Goal: Information Seeking & Learning: Learn about a topic

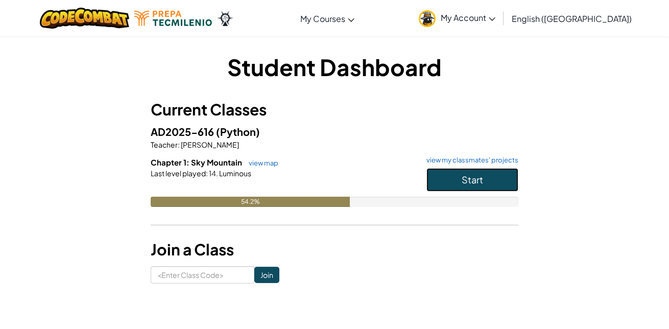
click at [458, 179] on button "Start" at bounding box center [472, 179] width 92 height 23
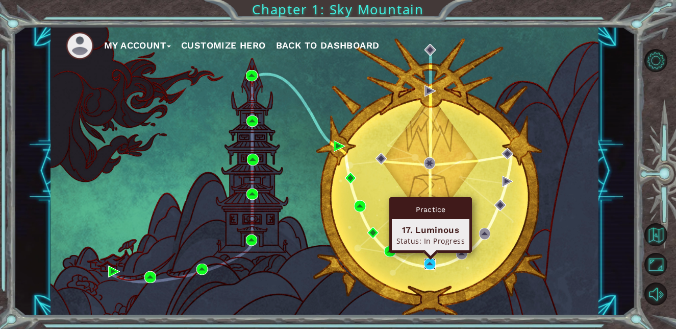
click at [424, 260] on img at bounding box center [430, 264] width 12 height 12
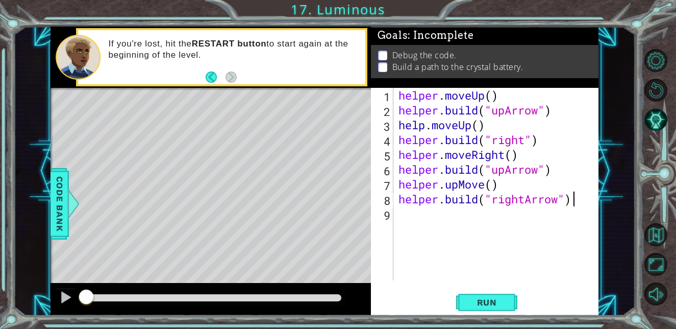
click at [470, 232] on div "helper . moveUp ( ) helper . build ( "upArrow" ) help . moveUp ( ) helper . bui…" at bounding box center [499, 199] width 205 height 222
click at [507, 306] on span "Run" at bounding box center [487, 302] width 40 height 10
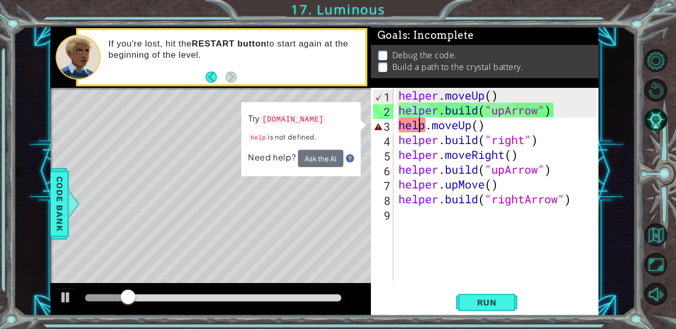
click at [418, 129] on div "helper . moveUp ( ) helper . build ( "upArrow" ) help . moveUp ( ) helper . bui…" at bounding box center [499, 199] width 205 height 222
click at [422, 130] on div "helper . moveUp ( ) helper . build ( "upArrow" ) help . moveUp ( ) helper . bui…" at bounding box center [499, 199] width 205 height 222
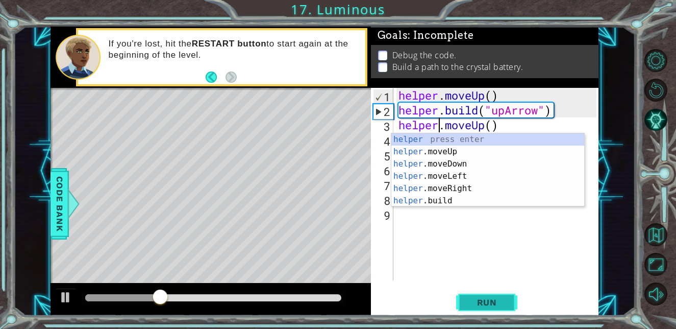
click at [488, 306] on span "Run" at bounding box center [487, 302] width 40 height 10
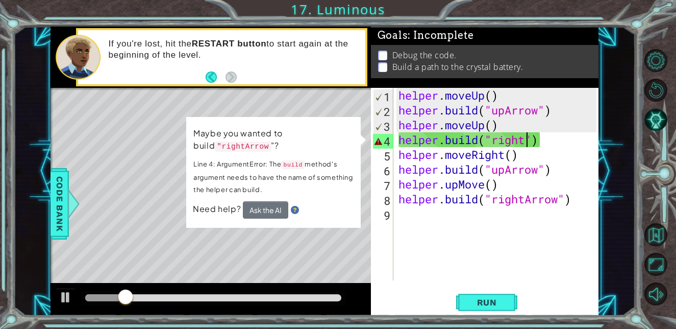
click at [528, 144] on div "helper . moveUp ( ) helper . build ( "upArrow" ) helper . moveUp ( ) helper . b…" at bounding box center [499, 199] width 205 height 222
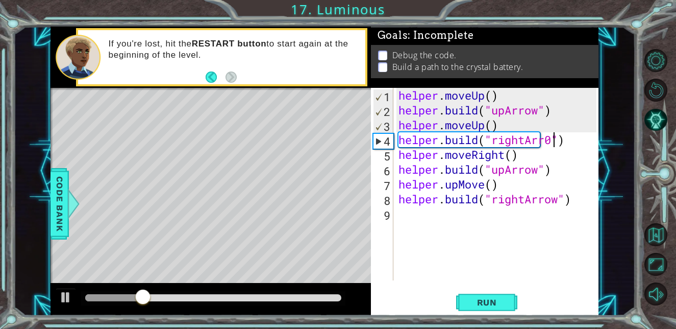
scroll to position [0, 7]
click at [487, 184] on div "helper . moveUp ( ) helper . build ( "upArrow" ) helper . moveUp ( ) helper . b…" at bounding box center [499, 199] width 205 height 222
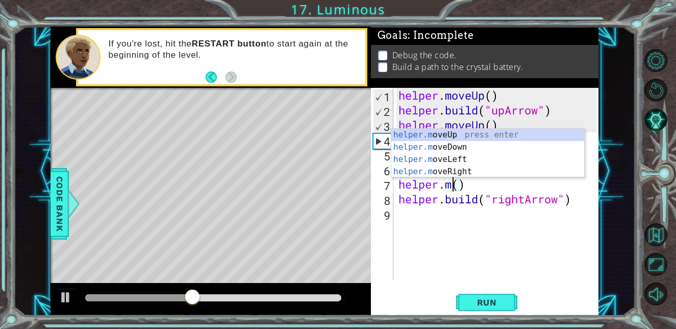
scroll to position [0, 3]
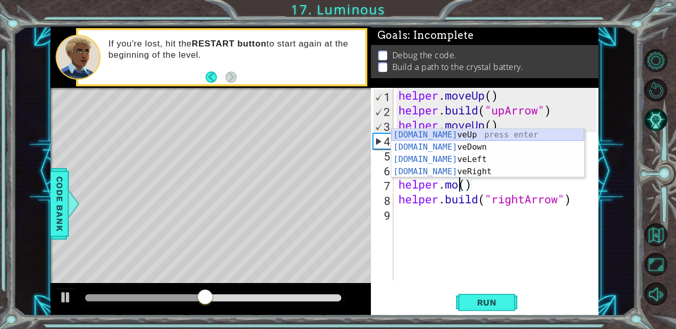
click at [438, 133] on div "[DOMAIN_NAME] veUp press enter [DOMAIN_NAME] veDown press enter [DOMAIN_NAME] v…" at bounding box center [488, 166] width 193 height 74
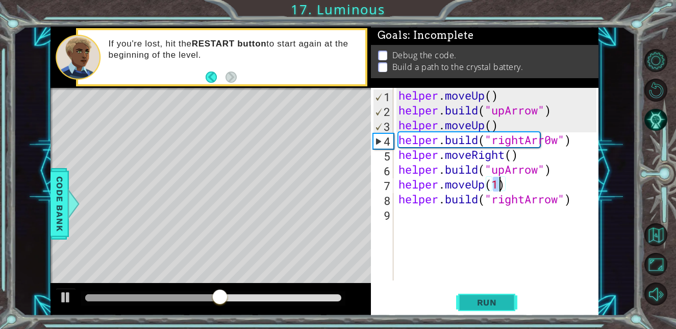
click at [482, 299] on span "Run" at bounding box center [487, 302] width 40 height 10
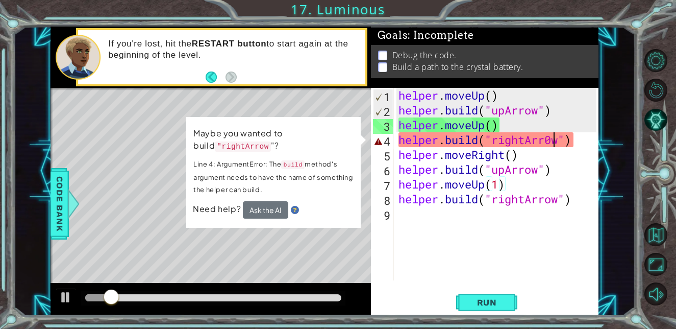
click at [554, 144] on div "helper . moveUp ( ) helper . build ( "upArrow" ) helper . moveUp ( ) helper . b…" at bounding box center [499, 199] width 205 height 222
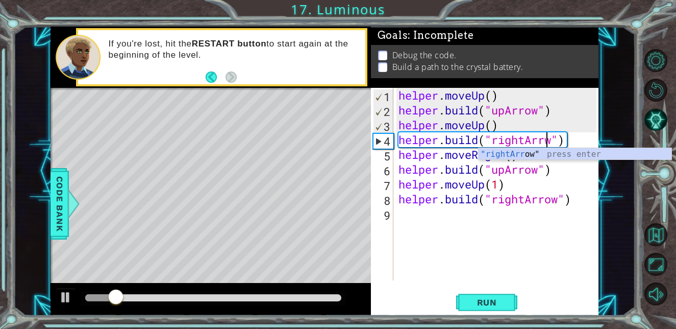
scroll to position [0, 7]
type textarea "[DOMAIN_NAME]("rightArrow")"
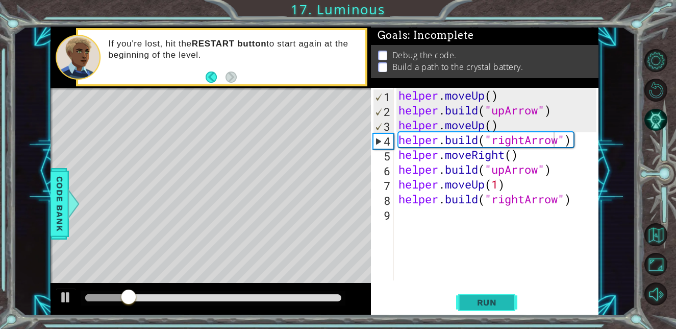
click at [493, 299] on span "Run" at bounding box center [487, 302] width 40 height 10
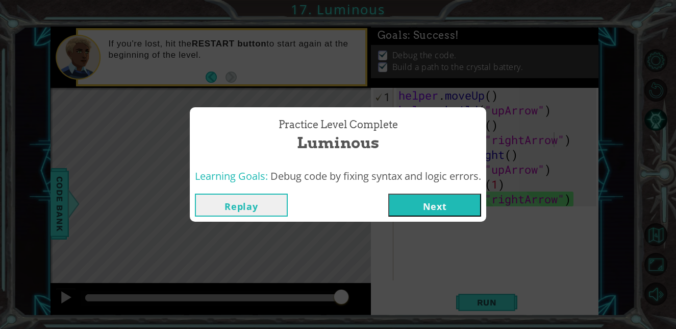
click at [459, 213] on button "Next" at bounding box center [435, 204] width 93 height 23
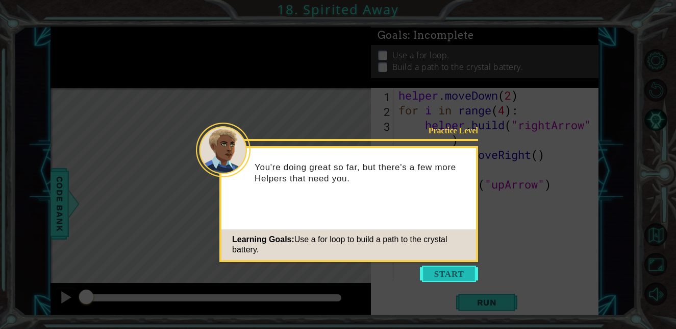
click at [442, 270] on button "Start" at bounding box center [449, 273] width 58 height 16
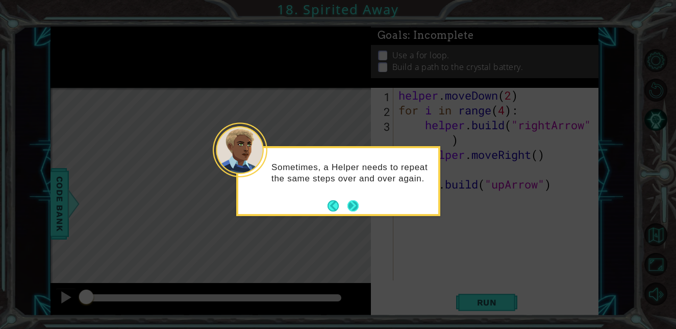
click at [350, 210] on button "Next" at bounding box center [353, 205] width 11 height 11
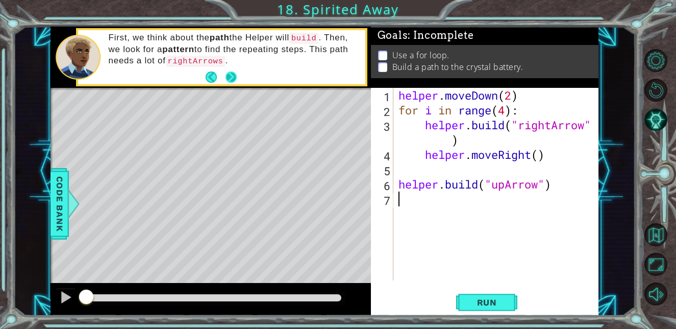
click at [231, 83] on button "Next" at bounding box center [231, 76] width 11 height 11
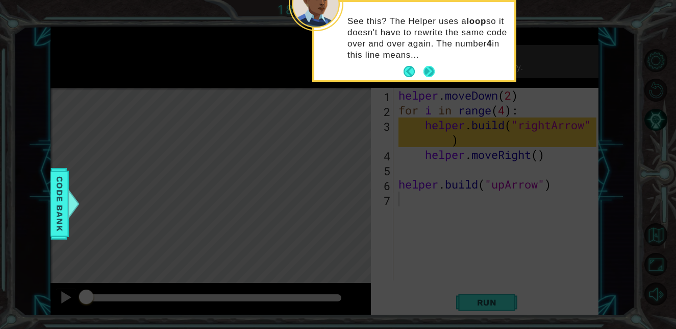
click at [427, 70] on button "Next" at bounding box center [429, 71] width 11 height 11
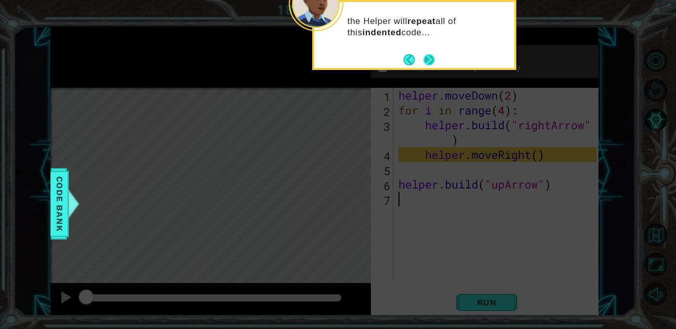
click at [426, 64] on button "Next" at bounding box center [429, 59] width 11 height 11
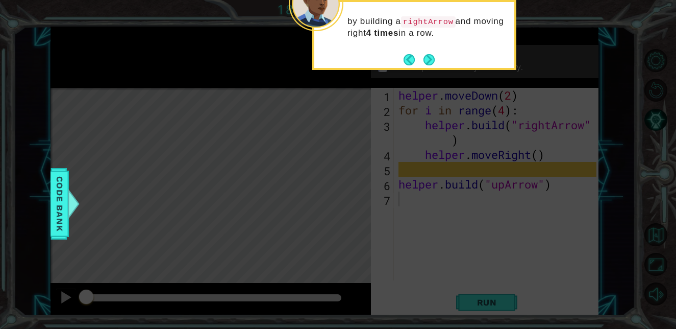
click at [398, 57] on div "by building a rightArrow and moving right 4 times in a row." at bounding box center [414, 32] width 200 height 52
click at [403, 57] on div "by building a rightArrow and moving right 4 times in a row." at bounding box center [414, 32] width 200 height 52
click at [407, 58] on button "Back" at bounding box center [414, 59] width 20 height 11
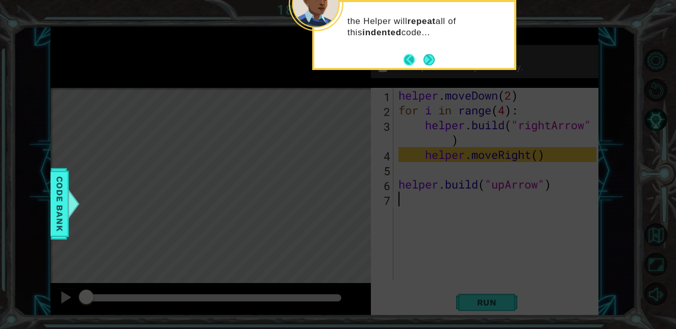
click at [404, 63] on button "Back" at bounding box center [414, 59] width 20 height 11
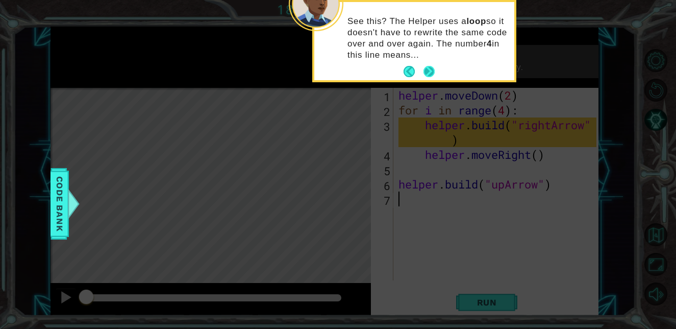
click at [430, 67] on button "Next" at bounding box center [429, 71] width 11 height 11
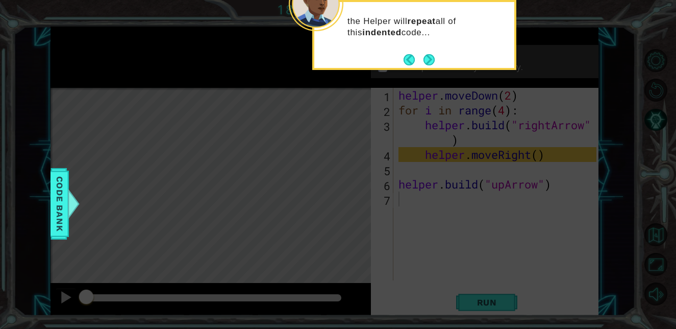
click at [432, 52] on footer at bounding box center [419, 59] width 31 height 15
click at [431, 54] on button "Next" at bounding box center [429, 59] width 11 height 11
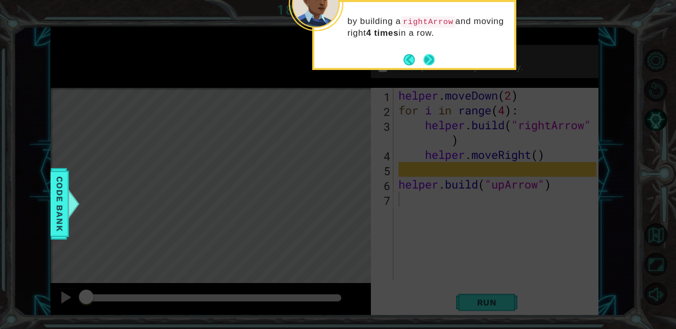
click at [428, 64] on button "Next" at bounding box center [429, 59] width 11 height 11
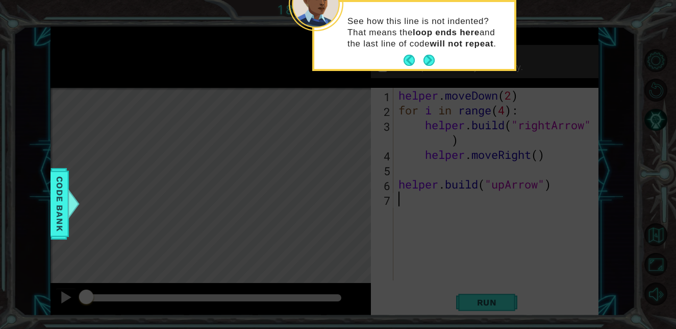
click at [428, 64] on button "Next" at bounding box center [429, 60] width 11 height 11
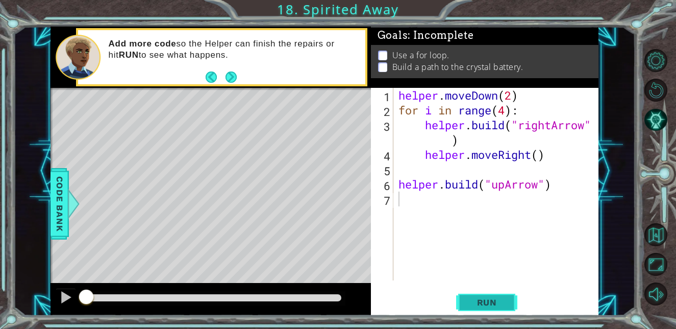
click at [464, 304] on button "Run" at bounding box center [486, 302] width 61 height 23
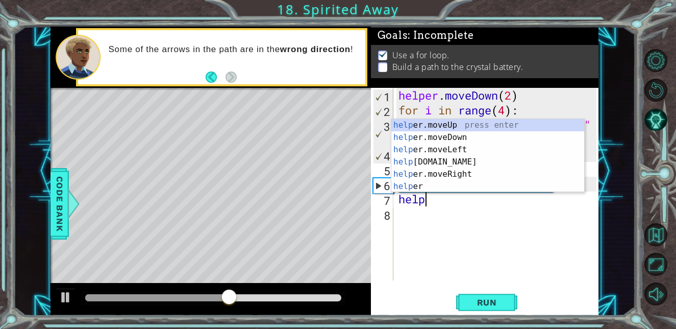
scroll to position [0, 1]
click at [439, 124] on div "help er.moveUp press enter help er.moveDown press enter help er.moveLeft press …" at bounding box center [488, 168] width 193 height 98
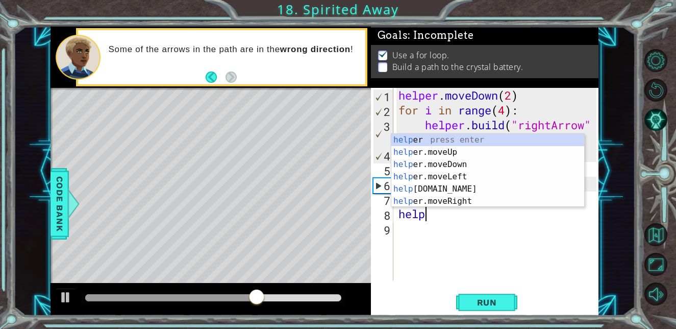
scroll to position [0, 6]
click at [439, 193] on div "help er press enter help er.moveUp press enter help er.moveDown press enter hel…" at bounding box center [488, 183] width 193 height 98
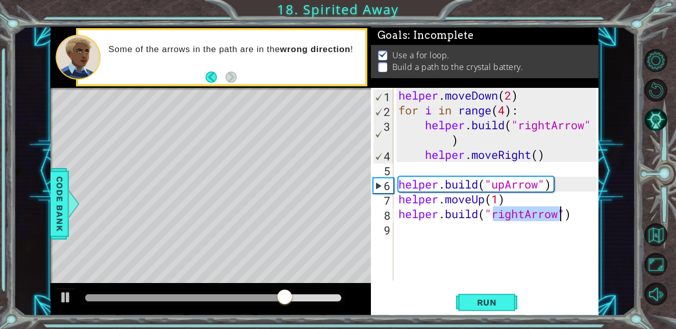
click at [523, 218] on div "helper . moveDown ( 2 ) for i in range ( 4 ) : helper . build ( "rightArrow" ) …" at bounding box center [497, 184] width 200 height 192
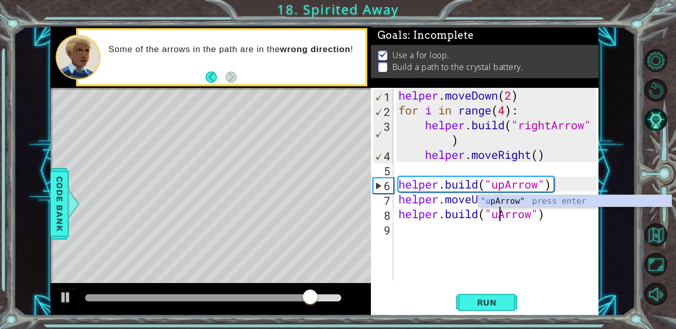
scroll to position [0, 5]
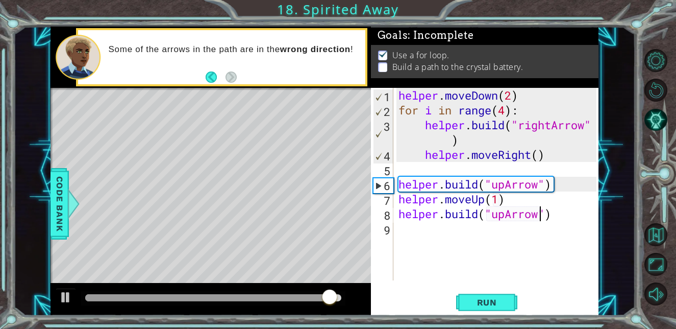
type textarea "helper.build("upArrow")"
click at [488, 319] on div "1 ההההההההההההההההההההההההההההההההההההההההההההההההההההההההההההההההההההההההההההה…" at bounding box center [338, 164] width 676 height 329
click at [489, 309] on button "Run" at bounding box center [486, 302] width 61 height 23
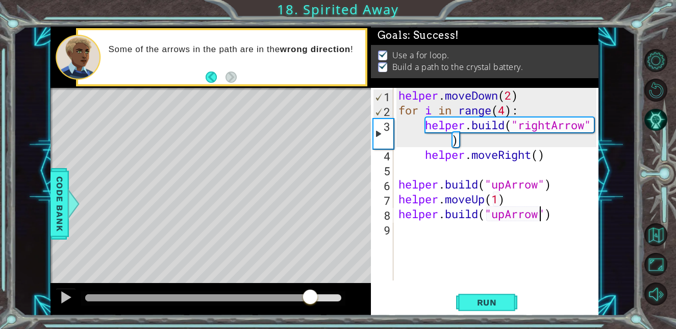
click at [311, 301] on div at bounding box center [213, 297] width 256 height 7
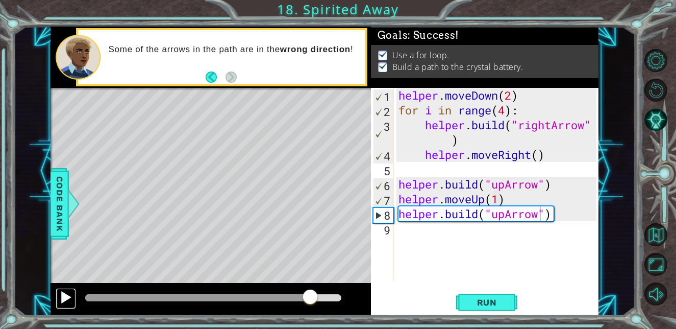
click at [61, 293] on div at bounding box center [65, 296] width 13 height 13
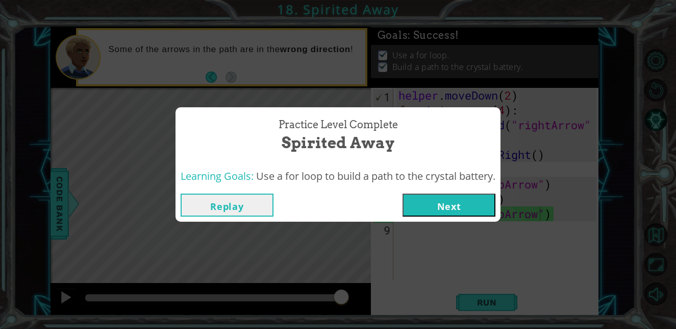
click at [473, 205] on button "Next" at bounding box center [449, 204] width 93 height 23
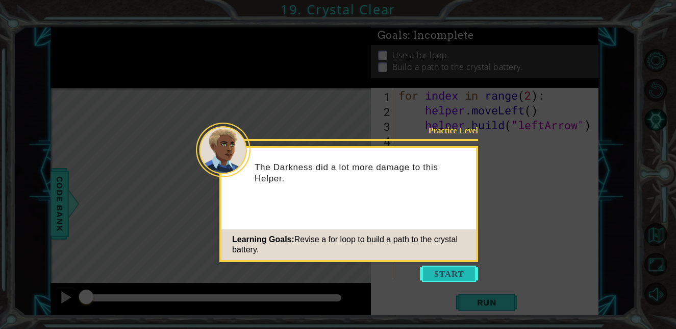
click at [463, 276] on button "Start" at bounding box center [449, 273] width 58 height 16
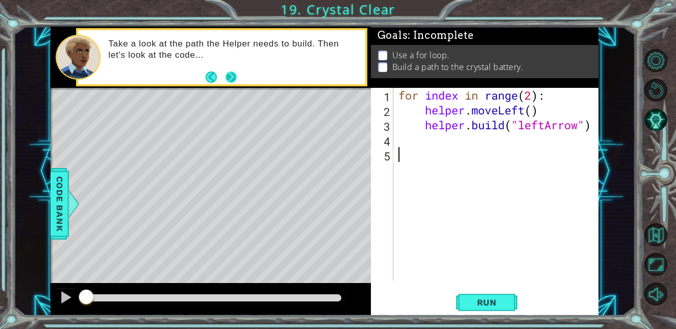
click at [234, 77] on button "Next" at bounding box center [231, 76] width 11 height 11
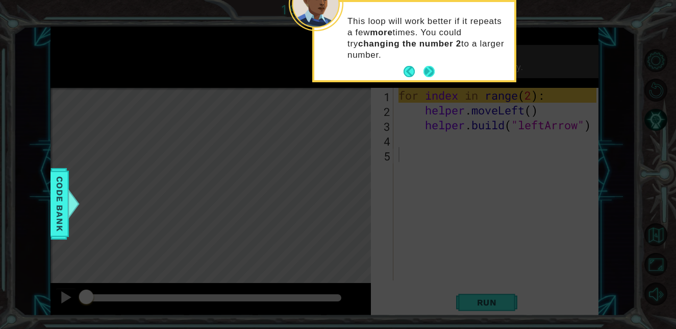
click at [426, 70] on button "Next" at bounding box center [429, 71] width 11 height 11
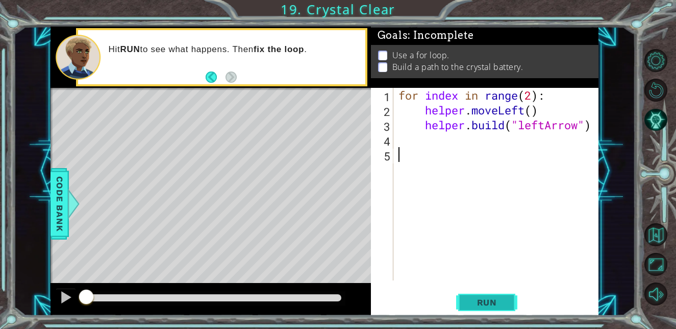
click at [476, 309] on button "Run" at bounding box center [486, 302] width 61 height 23
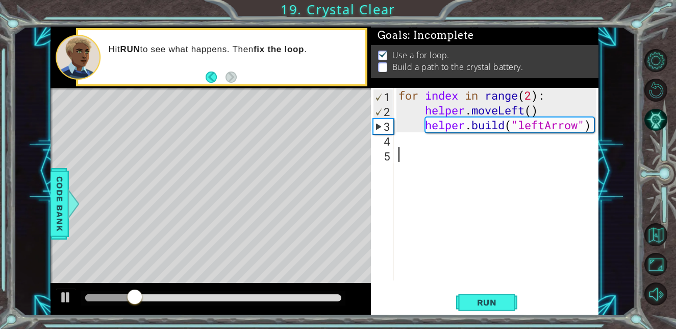
click at [535, 92] on div "for index in range ( 2 ) : helper . moveLeft ( ) helper . build ( "leftArrow" )" at bounding box center [499, 199] width 205 height 222
type textarea "for index in range(4):"
click at [477, 306] on span "Run" at bounding box center [487, 302] width 40 height 10
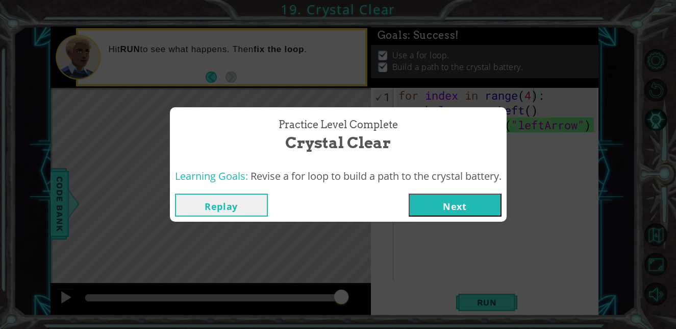
click at [473, 202] on button "Next" at bounding box center [455, 204] width 93 height 23
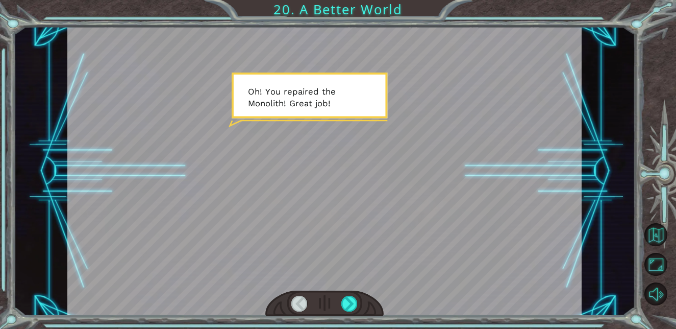
click at [353, 144] on div at bounding box center [324, 171] width 515 height 289
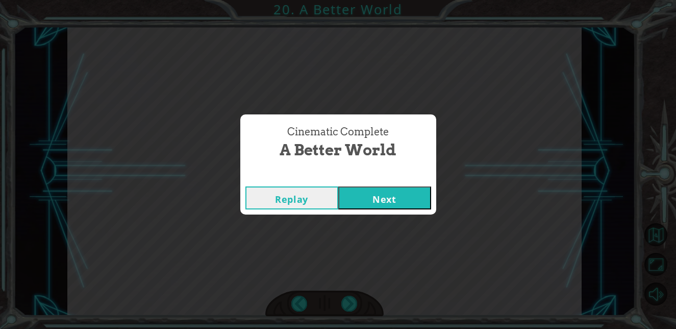
click at [403, 203] on button "Next" at bounding box center [384, 197] width 93 height 23
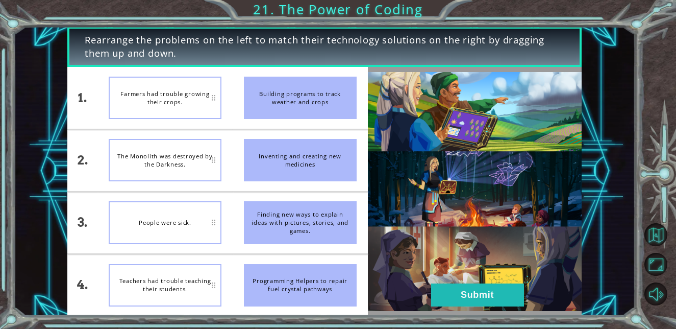
drag, startPoint x: 188, startPoint y: 292, endPoint x: 192, endPoint y: 243, distance: 49.2
drag, startPoint x: 192, startPoint y: 243, endPoint x: 147, endPoint y: 275, distance: 55.3
click at [147, 275] on div "Teachers had trouble teaching their students." at bounding box center [165, 285] width 113 height 42
drag, startPoint x: 266, startPoint y: 222, endPoint x: 278, endPoint y: 255, distance: 35.7
click at [278, 255] on ul "Building programs to track weather and crops Inventing and creating new medicin…" at bounding box center [300, 191] width 135 height 249
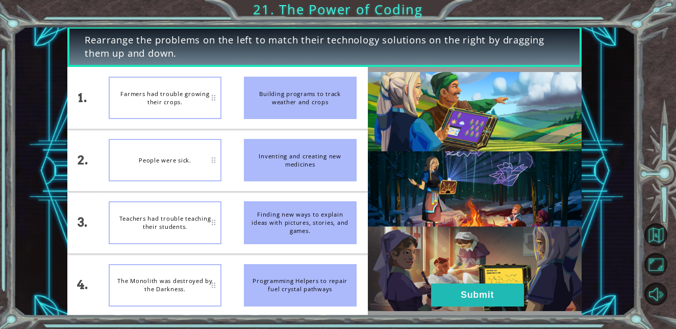
click at [483, 282] on img at bounding box center [475, 191] width 214 height 239
click at [505, 298] on button "Submit" at bounding box center [477, 294] width 93 height 23
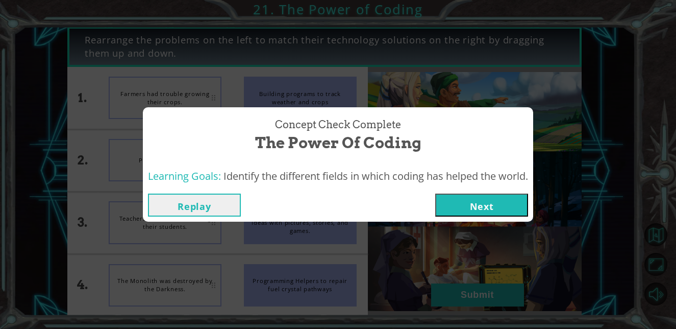
click at [476, 212] on button "Next" at bounding box center [481, 204] width 93 height 23
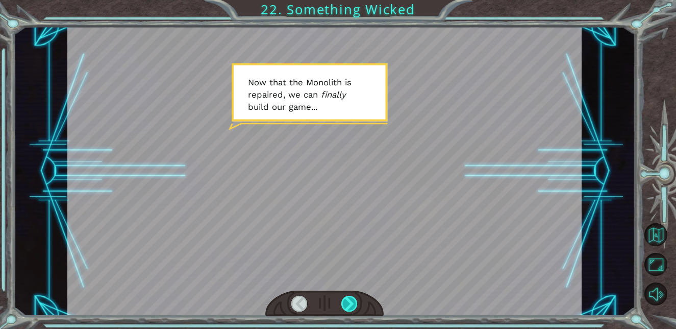
click at [349, 302] on div at bounding box center [350, 304] width 16 height 16
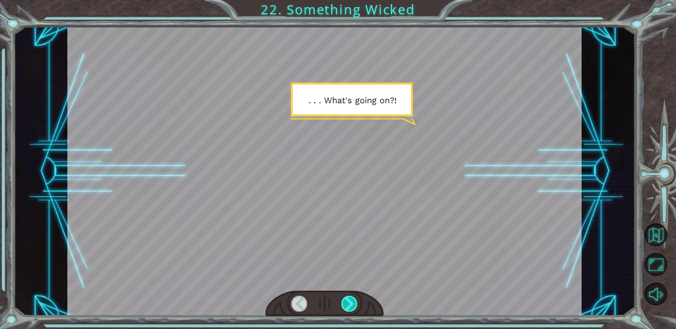
click at [349, 302] on div at bounding box center [350, 304] width 16 height 16
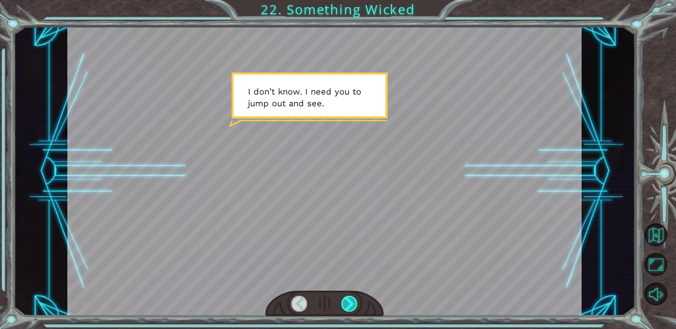
click at [349, 302] on div at bounding box center [350, 304] width 16 height 16
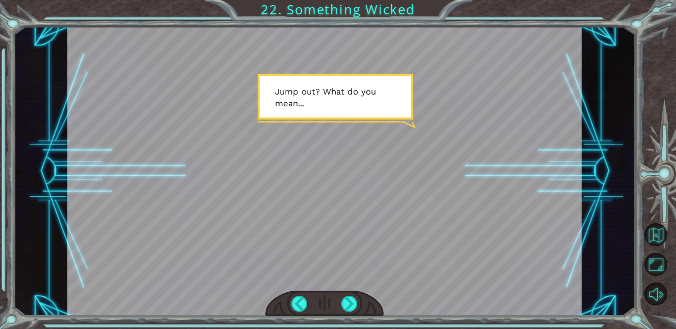
drag, startPoint x: 349, startPoint y: 302, endPoint x: 308, endPoint y: 307, distance: 41.2
click at [308, 307] on div at bounding box center [324, 303] width 118 height 26
click at [344, 303] on div at bounding box center [350, 304] width 16 height 16
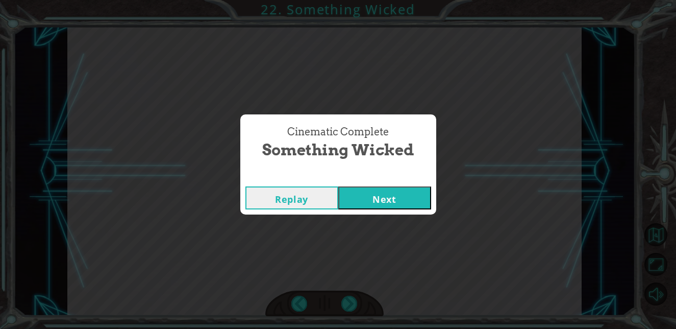
click at [390, 204] on button "Next" at bounding box center [384, 197] width 93 height 23
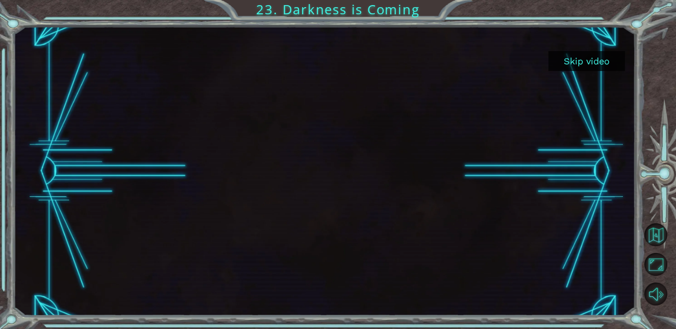
click at [565, 61] on button "Skip video" at bounding box center [587, 61] width 77 height 20
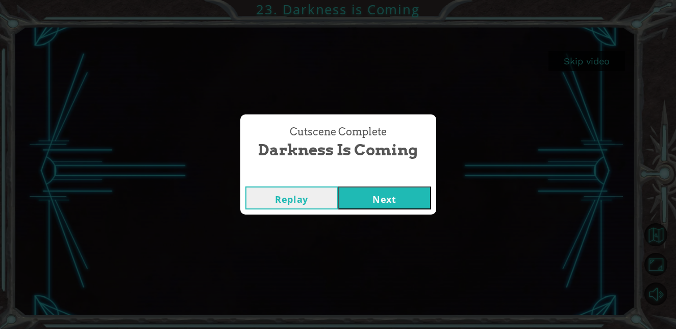
click at [419, 201] on button "Next" at bounding box center [384, 197] width 93 height 23
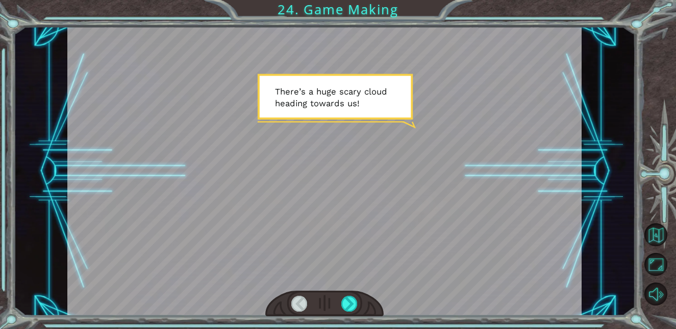
click at [371, 130] on div at bounding box center [324, 171] width 515 height 289
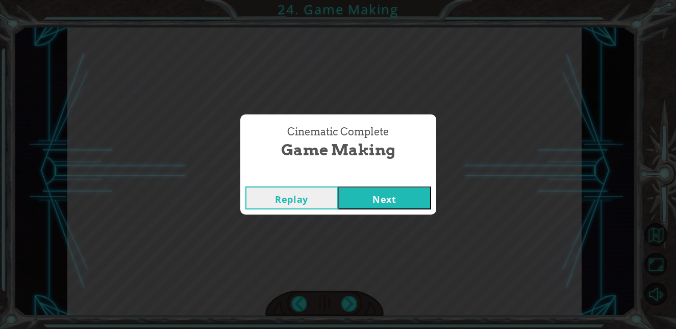
click at [418, 196] on button "Next" at bounding box center [384, 197] width 93 height 23
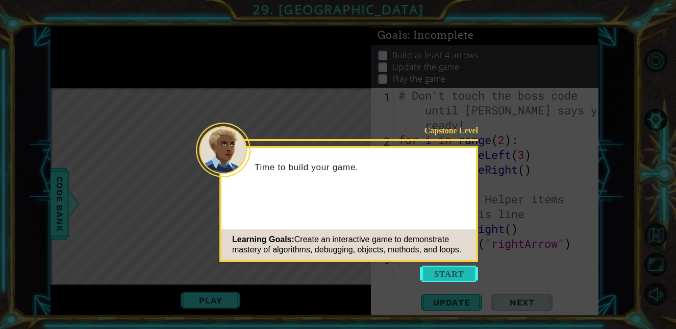
click at [430, 278] on button "Start" at bounding box center [449, 273] width 58 height 16
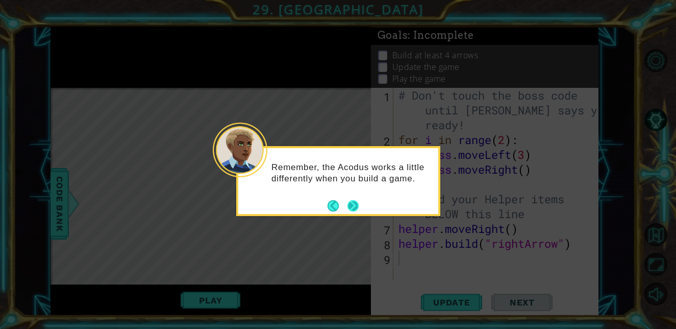
click at [357, 208] on button "Next" at bounding box center [353, 205] width 11 height 11
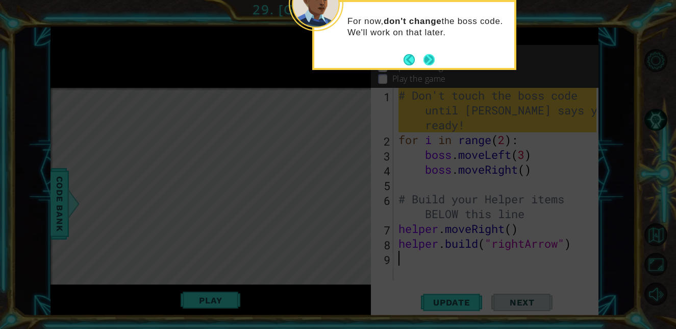
click at [427, 54] on button "Next" at bounding box center [429, 59] width 11 height 11
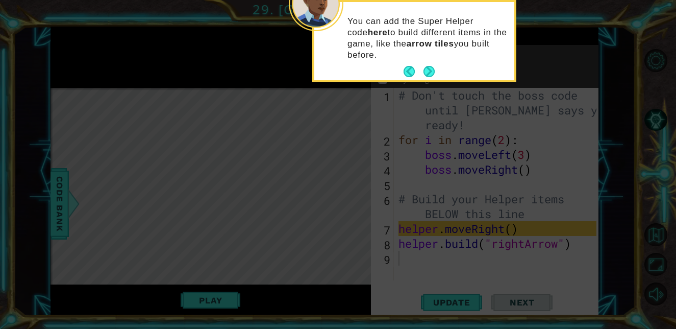
click at [427, 65] on footer at bounding box center [419, 71] width 31 height 15
click at [431, 72] on button "Next" at bounding box center [429, 71] width 11 height 11
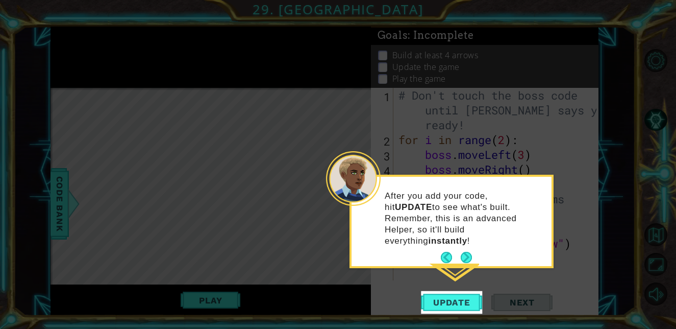
click at [468, 236] on strong "instantly" at bounding box center [448, 241] width 39 height 10
click at [468, 234] on p "After you add your code, hit UPDATE to see what's built. Remember, this is an a…" at bounding box center [465, 218] width 160 height 56
click at [468, 252] on button "Next" at bounding box center [466, 257] width 11 height 11
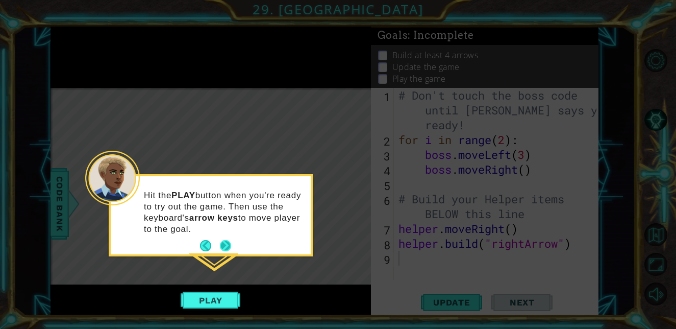
click at [225, 245] on button "Next" at bounding box center [225, 245] width 11 height 11
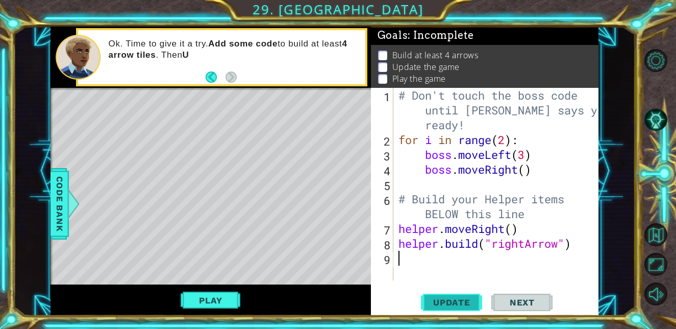
drag, startPoint x: 460, startPoint y: 307, endPoint x: 448, endPoint y: 307, distance: 11.7
click at [448, 307] on button "Update" at bounding box center [451, 302] width 61 height 23
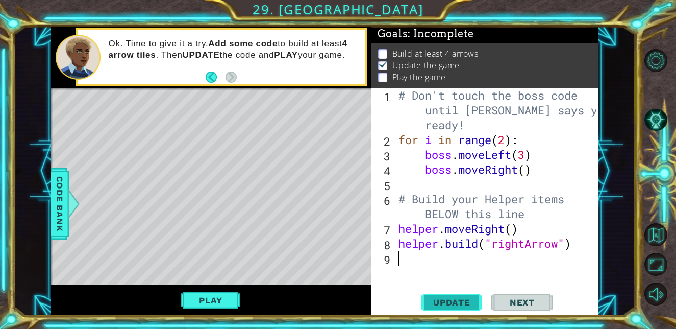
scroll to position [7, 0]
click at [518, 297] on span "Next" at bounding box center [522, 302] width 45 height 10
click at [448, 303] on span "Update" at bounding box center [452, 302] width 58 height 10
click at [523, 216] on div "# Don't touch the boss code until Vega says you're ready! for i in range ( 2 ) …" at bounding box center [499, 214] width 205 height 252
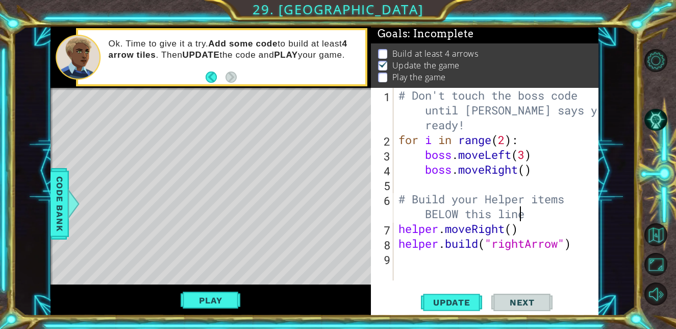
click at [397, 224] on div "# Don't touch the boss code until Vega says you're ready! for i in range ( 2 ) …" at bounding box center [499, 214] width 205 height 252
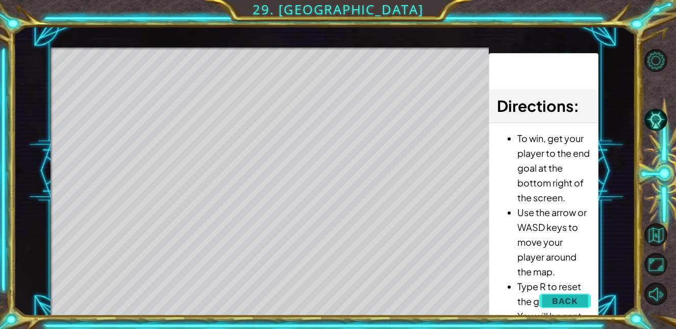
click at [563, 296] on span "Back" at bounding box center [565, 301] width 26 height 10
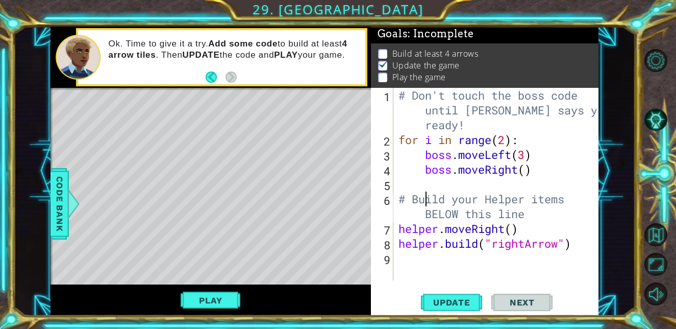
click at [422, 192] on div "# Don't touch the boss code until Vega says you're ready! for i in range ( 2 ) …" at bounding box center [499, 214] width 205 height 252
click at [408, 230] on div "# Don't touch the boss code until Vega says you're ready! for i in range ( 2 ) …" at bounding box center [499, 214] width 205 height 252
click at [397, 221] on div "# Don't touch the boss code until Vega says you're ready! for i in range ( 2 ) …" at bounding box center [497, 184] width 200 height 192
click at [398, 223] on div "# Don't touch the boss code until Vega says you're ready! for i in range ( 2 ) …" at bounding box center [499, 214] width 205 height 252
type textarea "helper.moveRight()"
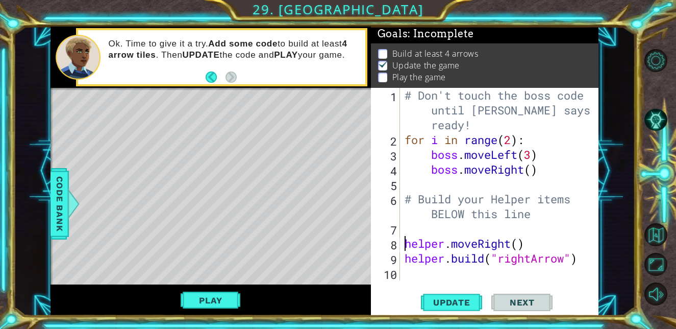
click at [416, 229] on div "# Don't touch the boss code until Vega says you're ready! for i in range ( 2 ) …" at bounding box center [502, 214] width 199 height 252
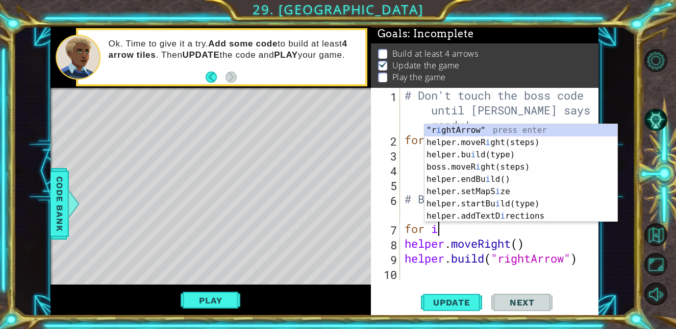
scroll to position [0, 2]
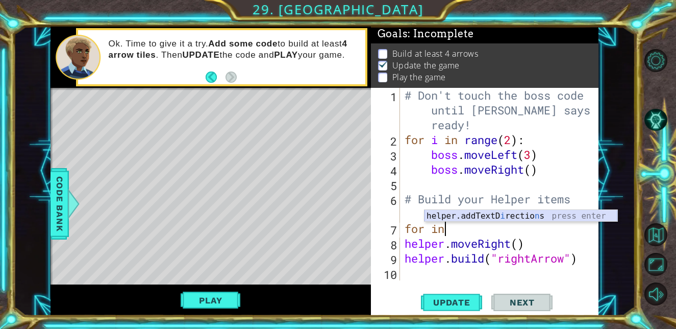
click at [463, 217] on div "helper.addTextD i rectio n s press enter" at bounding box center [521, 228] width 193 height 37
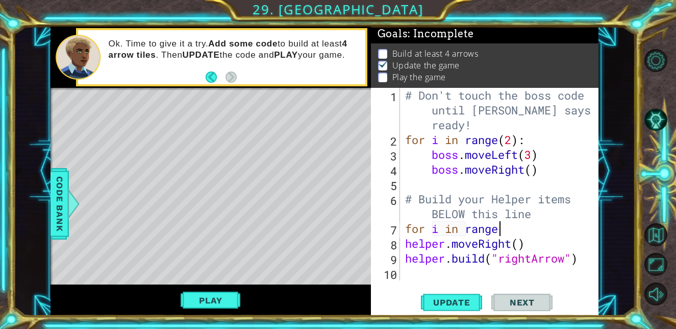
scroll to position [0, 4]
click at [512, 232] on div "# Don't touch the boss code until Vega says you're ready! for i in range ( 2 ) …" at bounding box center [502, 214] width 199 height 252
click at [500, 228] on div "# Don't touch the boss code until Vega says you're ready! for i in range ( 2 ) …" at bounding box center [502, 214] width 199 height 252
click at [463, 304] on span "Update" at bounding box center [452, 302] width 58 height 10
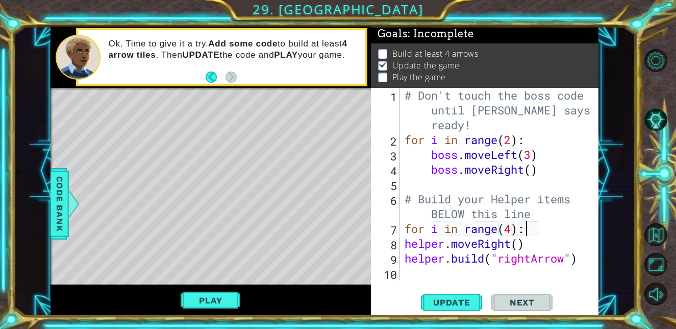
scroll to position [0, 5]
type textarea "for i in range(4):"
click at [451, 298] on span "Update" at bounding box center [452, 302] width 58 height 10
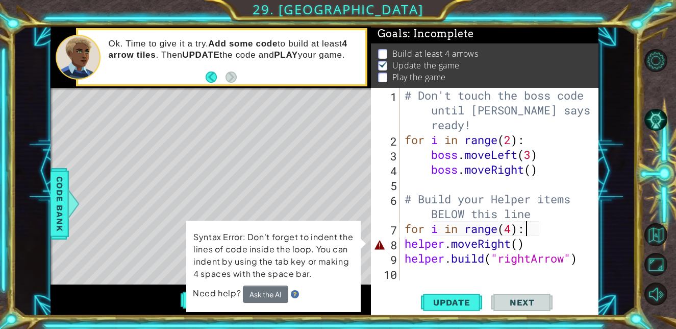
scroll to position [0, 1]
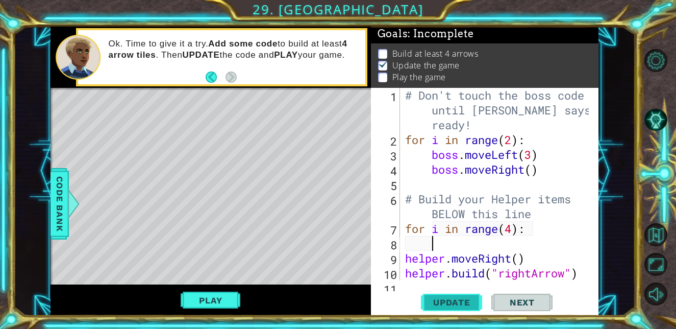
click at [464, 305] on span "Update" at bounding box center [452, 302] width 58 height 10
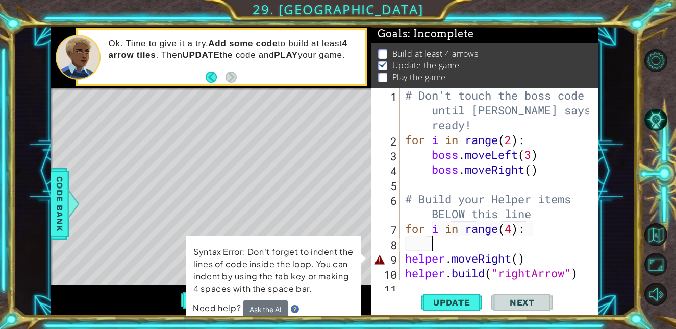
click at [437, 244] on div "# Don't touch the boss code until Vega says you're ready! for i in range ( 2 ) …" at bounding box center [498, 214] width 191 height 252
click at [407, 262] on div "# Don't touch the boss code until Vega says you're ready! for i in range ( 2 ) …" at bounding box center [498, 214] width 191 height 252
type textarea "helper.moveRight()"
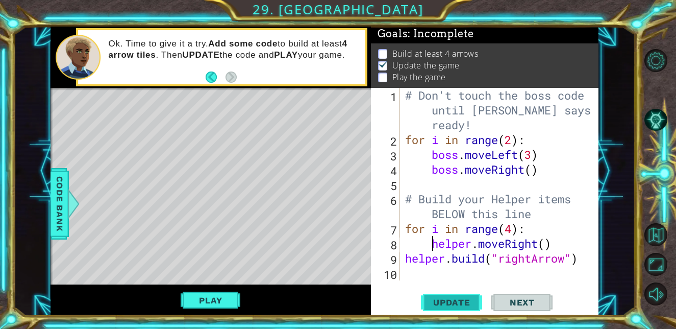
click at [443, 306] on span "Update" at bounding box center [452, 302] width 58 height 10
click at [455, 301] on span "Update" at bounding box center [452, 302] width 58 height 10
click at [462, 304] on span "Update" at bounding box center [452, 302] width 58 height 10
